Goal: Task Accomplishment & Management: Complete application form

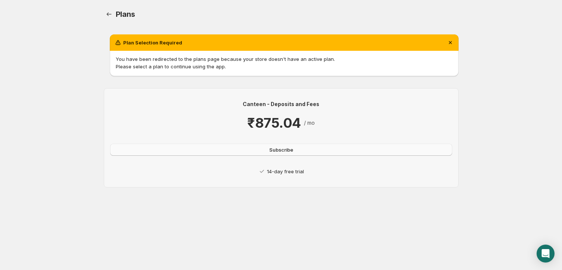
click at [276, 150] on span "Subscribe" at bounding box center [281, 149] width 24 height 7
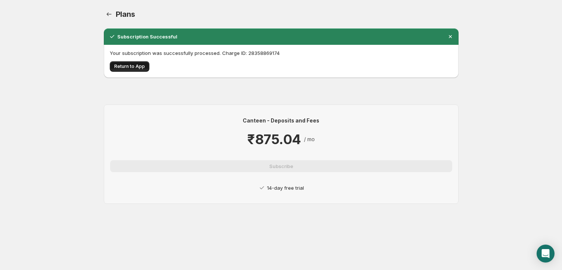
click at [133, 66] on span "Return to App" at bounding box center [129, 66] width 31 height 6
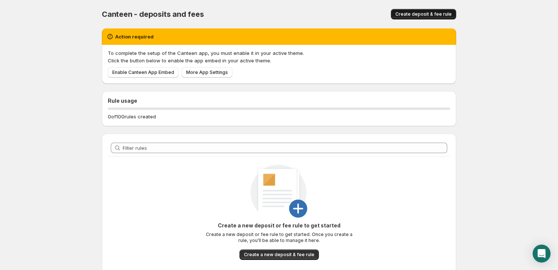
click at [429, 13] on span "Create deposit & fee rule" at bounding box center [424, 14] width 56 height 6
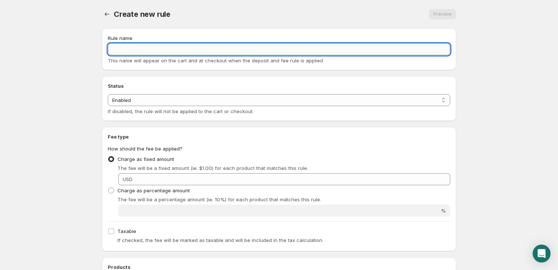
click at [217, 51] on input "Rule name" at bounding box center [279, 49] width 343 height 12
type input "Tariff/Custom Duty"
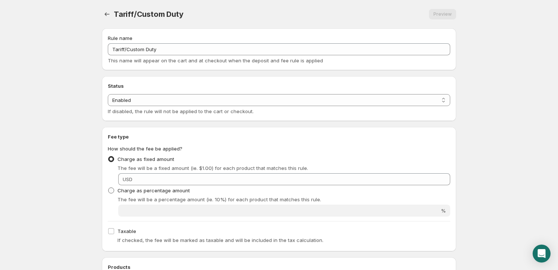
click at [112, 190] on span at bounding box center [111, 190] width 6 height 6
click at [109, 188] on input "Charge as percentage amount" at bounding box center [108, 187] width 0 height 0
radio input "true"
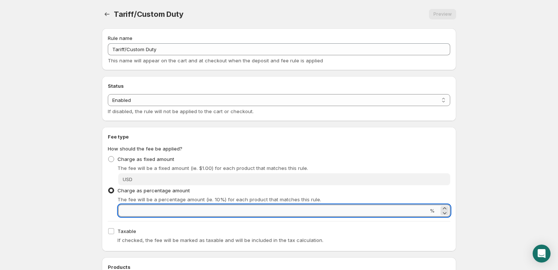
click at [166, 212] on input "Percentage amount" at bounding box center [273, 210] width 310 height 12
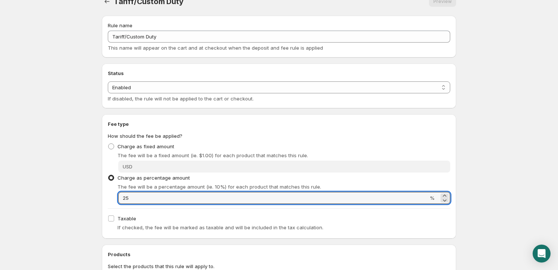
scroll to position [34, 0]
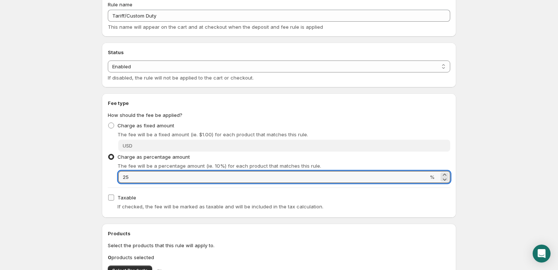
type input "25"
click at [113, 198] on input "Taxable" at bounding box center [111, 197] width 6 height 6
checkbox input "true"
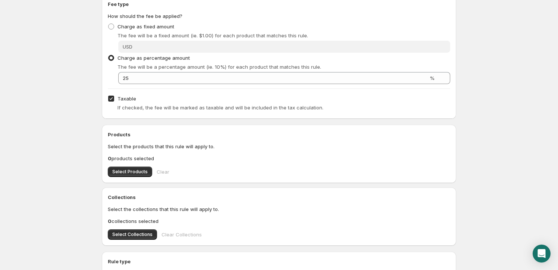
scroll to position [135, 0]
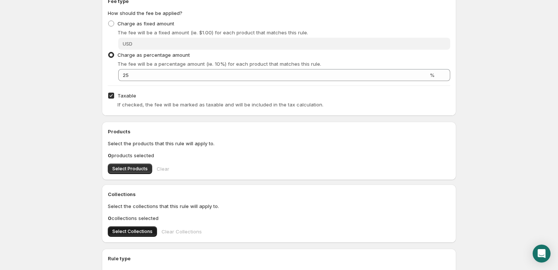
click at [119, 233] on span "Select Collections" at bounding box center [132, 231] width 40 height 6
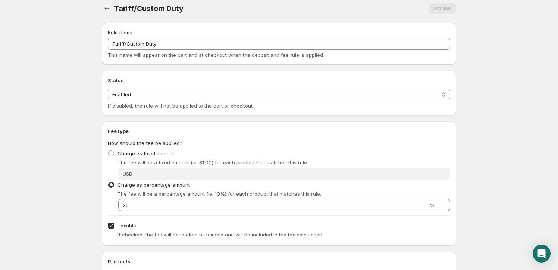
scroll to position [0, 0]
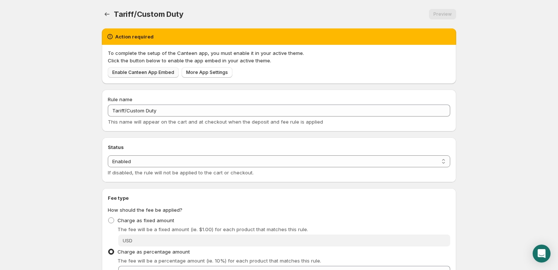
click at [147, 74] on span "Enable Canteen App Embed" at bounding box center [143, 72] width 62 height 6
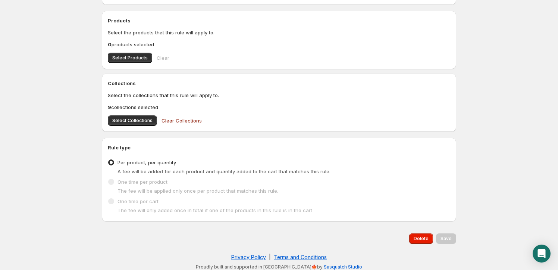
scroll to position [250, 0]
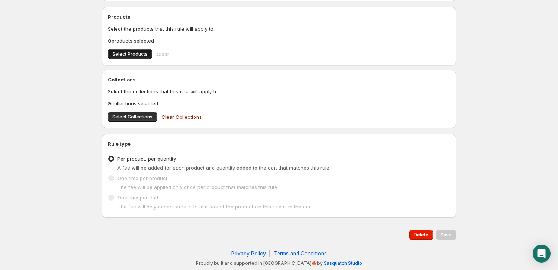
click at [125, 52] on span "Select Products" at bounding box center [129, 54] width 35 height 6
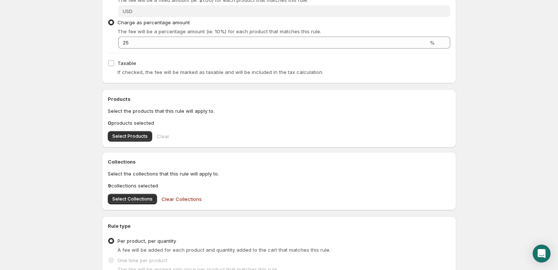
scroll to position [135, 0]
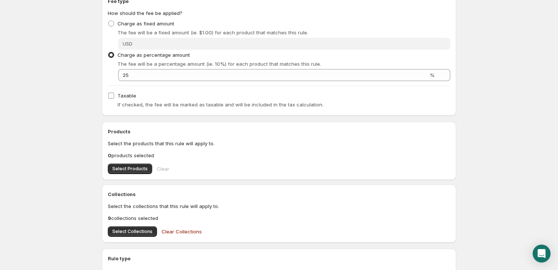
click at [109, 95] on input "Taxable" at bounding box center [111, 96] width 6 height 6
checkbox input "true"
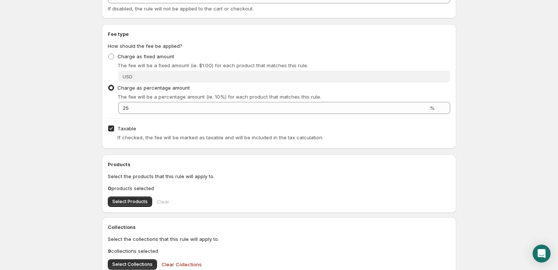
scroll to position [0, 0]
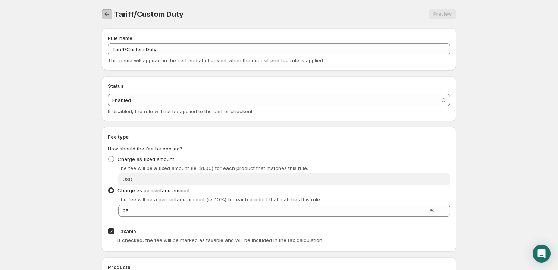
click at [110, 14] on icon "Settings" at bounding box center [106, 13] width 7 height 7
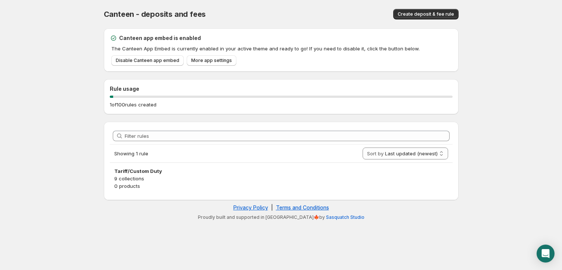
click at [135, 178] on p "9 collections" at bounding box center [281, 178] width 334 height 7
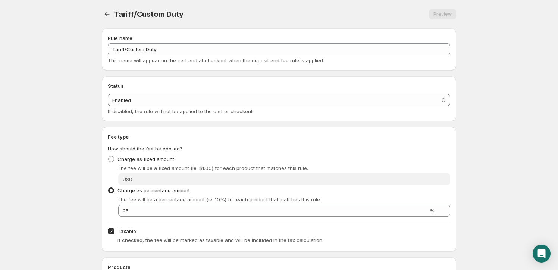
scroll to position [34, 0]
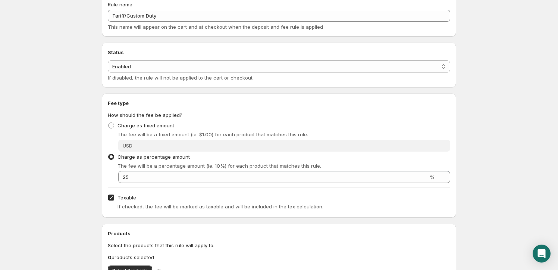
click at [110, 198] on input "Taxable" at bounding box center [111, 197] width 6 height 6
checkbox input "false"
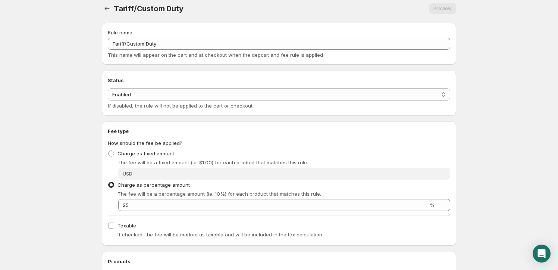
scroll to position [101, 0]
